Goal: Navigation & Orientation: Find specific page/section

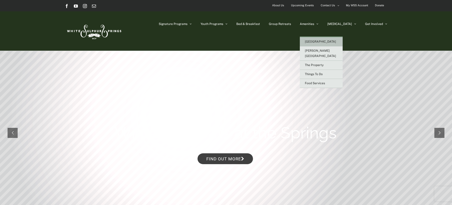
click at [329, 41] on span "[GEOGRAPHIC_DATA]" at bounding box center [320, 42] width 31 height 4
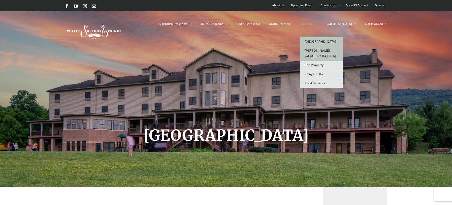
click at [336, 50] on span "[PERSON_NAME][GEOGRAPHIC_DATA]" at bounding box center [320, 53] width 31 height 9
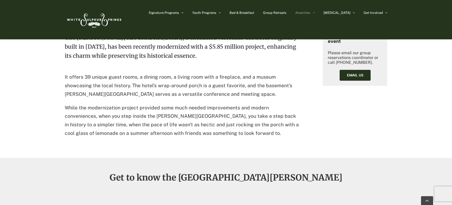
scroll to position [227, 0]
